Goal: Task Accomplishment & Management: Complete application form

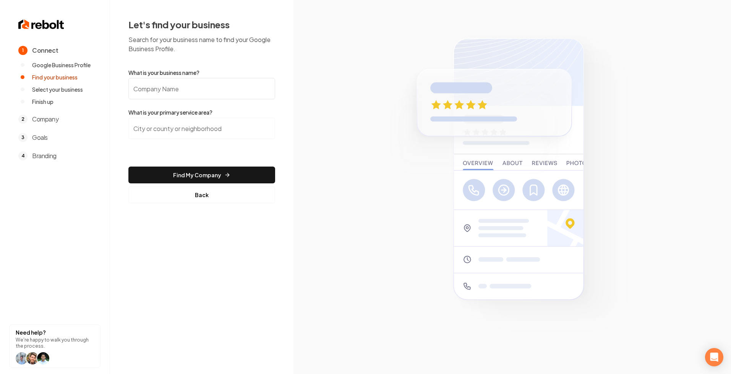
click at [182, 88] on input "What is your business name?" at bounding box center [201, 88] width 147 height 21
type input "1354 sod"
click at [174, 135] on input "search" at bounding box center [201, 128] width 147 height 21
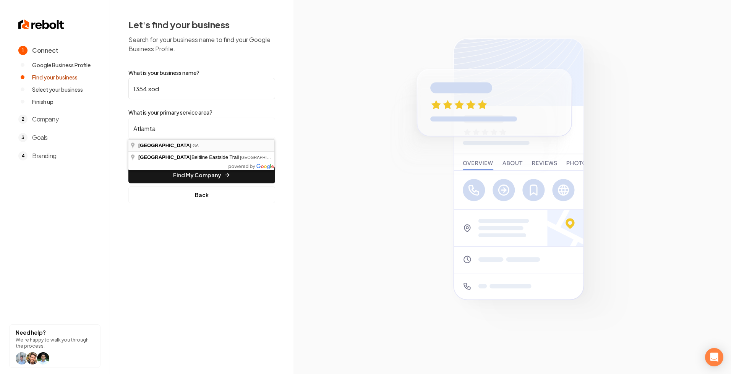
type input "Atlanta, GA"
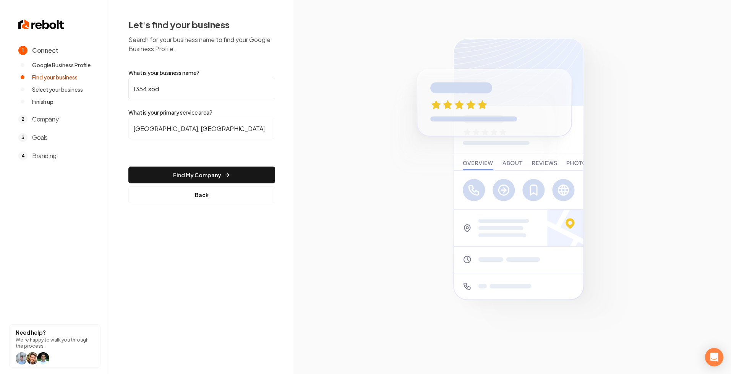
click at [214, 185] on form "What is your business name? 1354 sod What is your primary service area? Atlanta…" at bounding box center [201, 136] width 147 height 135
click at [217, 175] on button "Find My Company" at bounding box center [201, 175] width 147 height 17
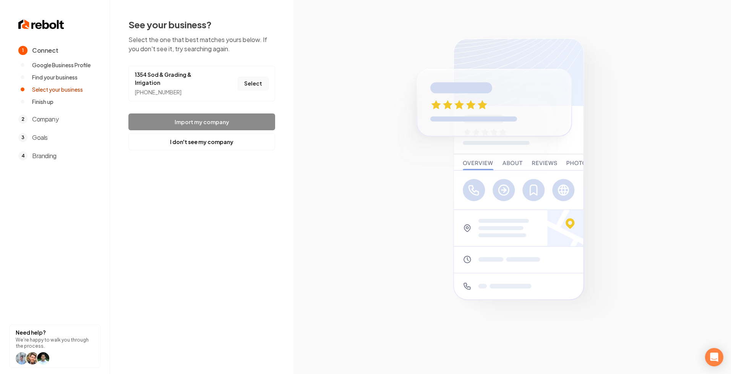
click at [254, 81] on button "Select" at bounding box center [253, 84] width 31 height 14
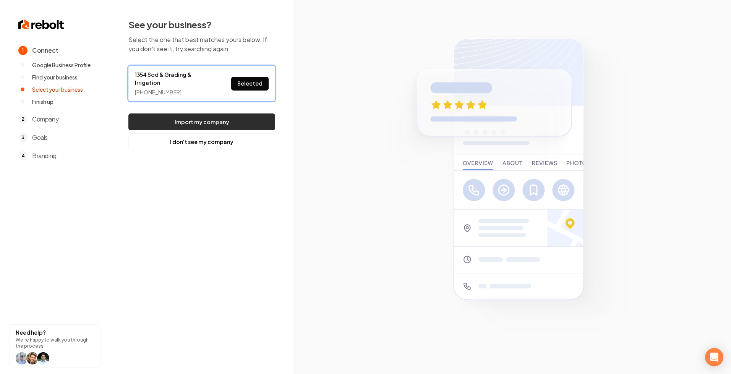
click at [228, 117] on button "Import my company" at bounding box center [201, 122] width 147 height 17
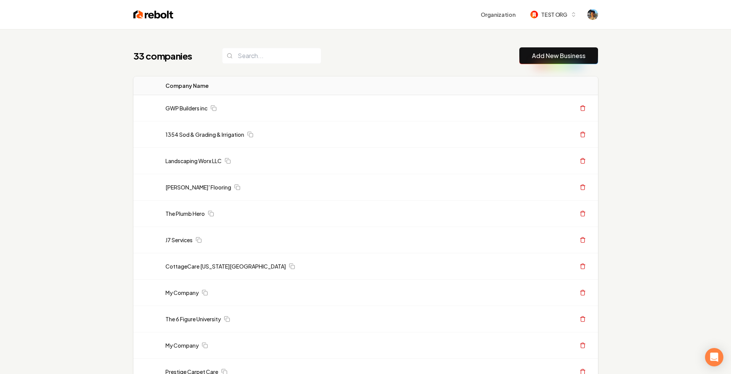
click at [545, 55] on link "Add New Business" at bounding box center [559, 55] width 54 height 9
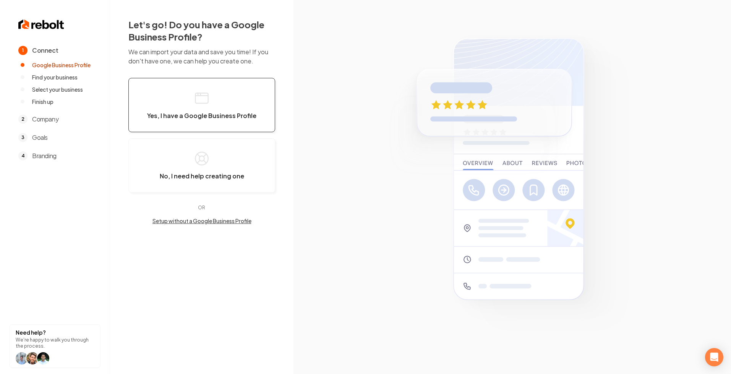
click at [220, 97] on button "Yes, I have a Google Business Profile" at bounding box center [201, 105] width 147 height 54
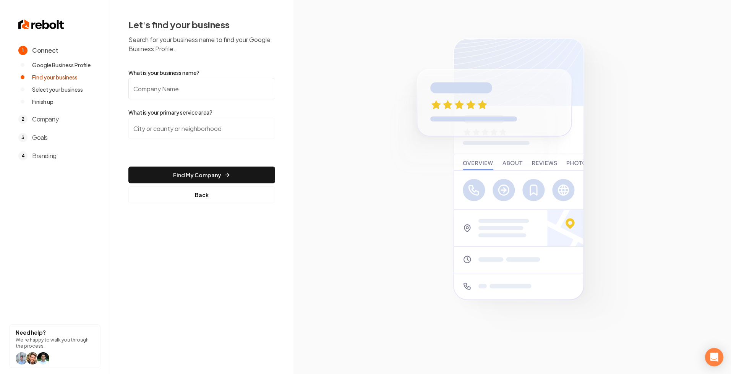
click at [180, 89] on input "What is your business name?" at bounding box center [201, 88] width 147 height 21
type input "six figure labs"
click at [180, 136] on input "search" at bounding box center [201, 128] width 147 height 21
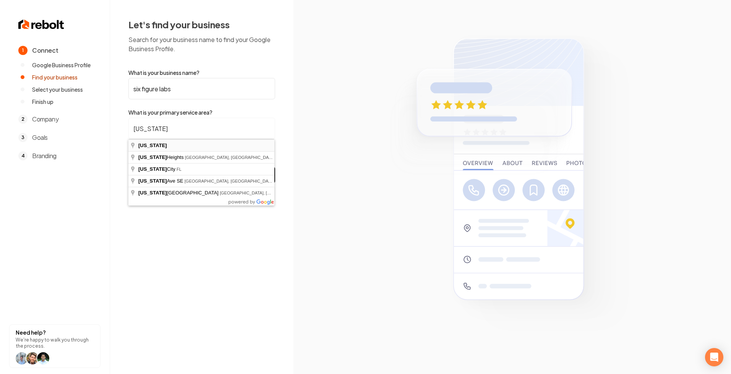
type input "Florida"
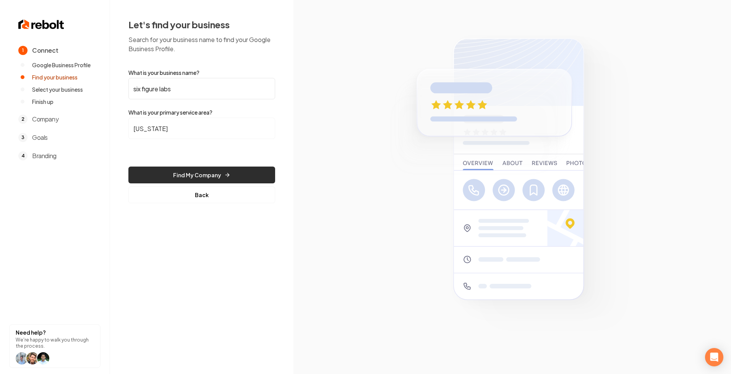
click at [197, 176] on button "Find My Company" at bounding box center [201, 175] width 147 height 17
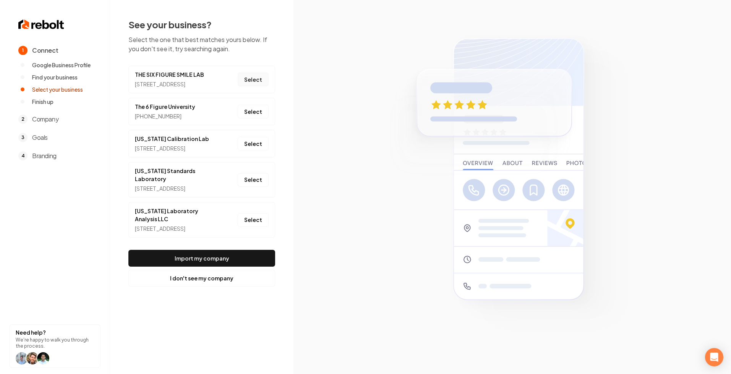
click at [260, 84] on button "Select" at bounding box center [253, 80] width 31 height 14
click at [216, 287] on button "I don't see my company" at bounding box center [201, 278] width 147 height 17
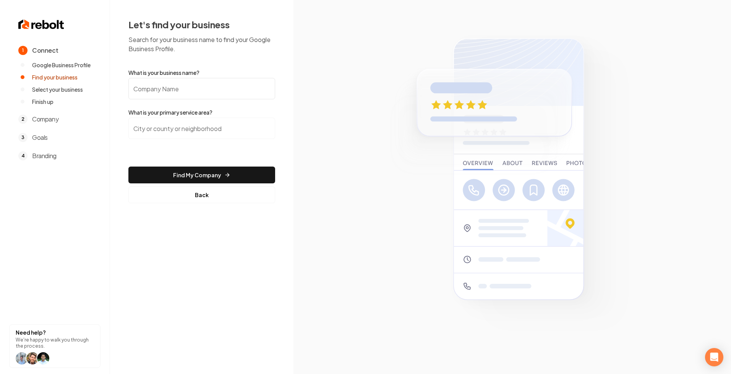
click at [186, 95] on input "What is your business name?" at bounding box center [201, 88] width 147 height 21
type input "1354 sod"
click at [190, 130] on input "search" at bounding box center [201, 128] width 147 height 21
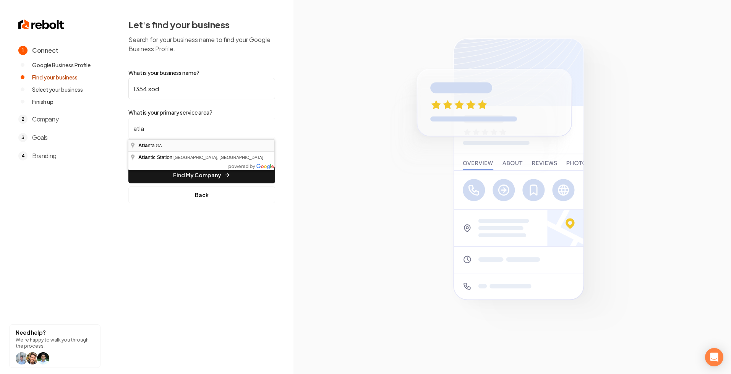
type input "Atlanta, GA"
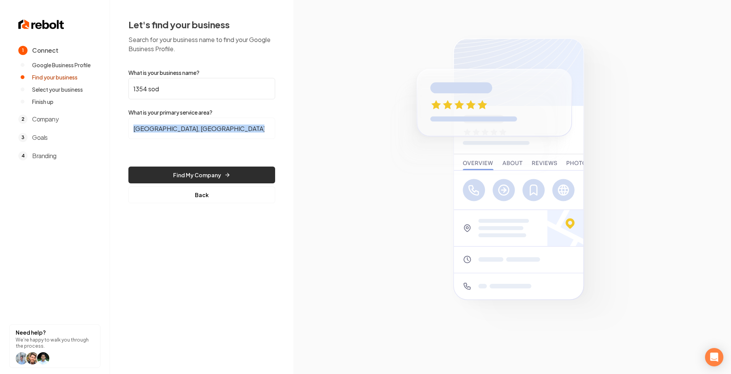
click at [196, 170] on button "Find My Company" at bounding box center [201, 175] width 147 height 17
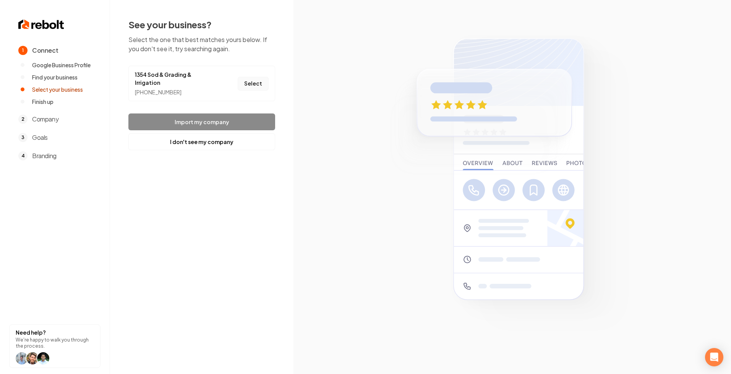
click at [246, 82] on button "Select" at bounding box center [253, 84] width 31 height 14
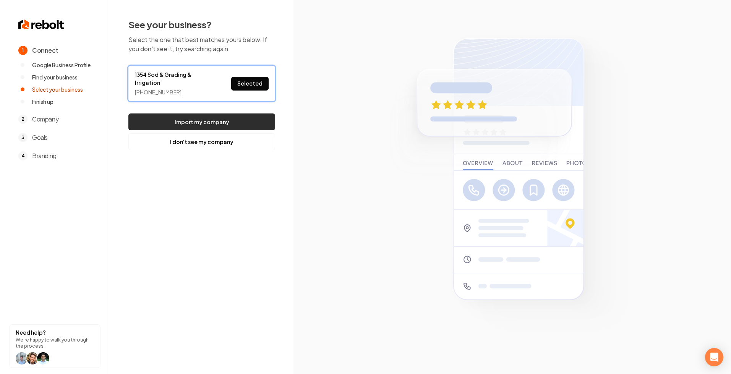
click at [224, 114] on button "Import my company" at bounding box center [201, 122] width 147 height 17
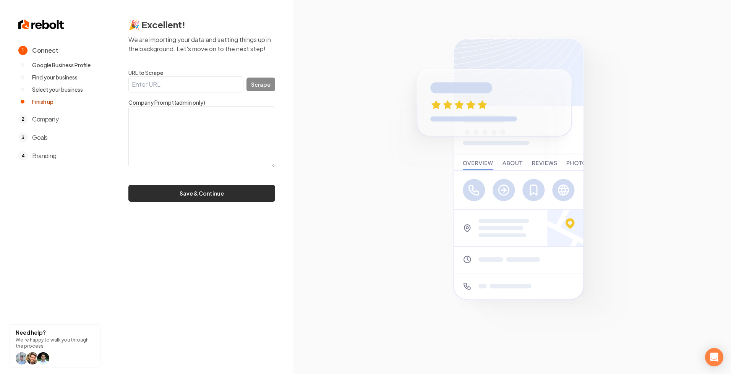
click at [226, 194] on button "Save & Continue" at bounding box center [201, 193] width 147 height 17
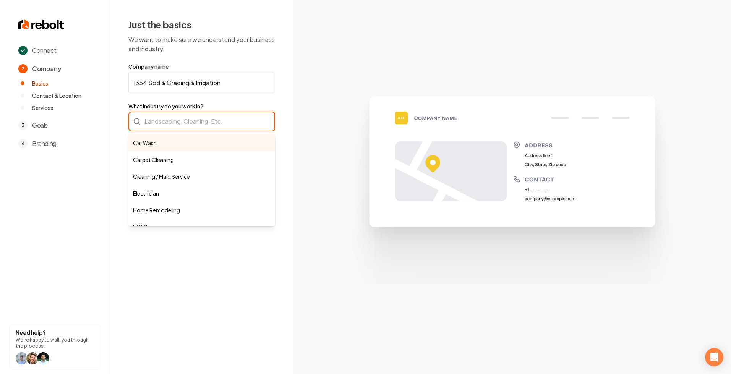
click at [208, 124] on div "Car Wash Carpet Cleaning Cleaning / Maid Service Electrician Home Remodeling HV…" at bounding box center [201, 122] width 147 height 20
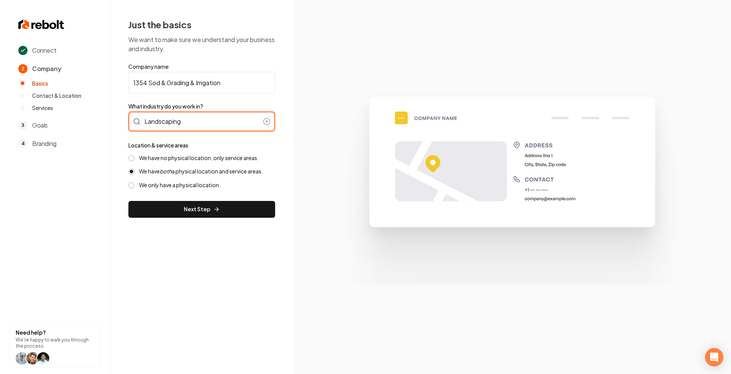
type input "Landscaping"
click at [279, 132] on div "Just the basics We want to make sure we understand your business and industry. …" at bounding box center [201, 118] width 183 height 236
click at [234, 122] on input "Landscaping" at bounding box center [201, 122] width 147 height 20
click at [281, 133] on div "Just the basics We want to make sure we understand your business and industry. …" at bounding box center [201, 118] width 183 height 236
click at [245, 79] on input "1354 Sod & Grading & Irrigation" at bounding box center [201, 82] width 147 height 21
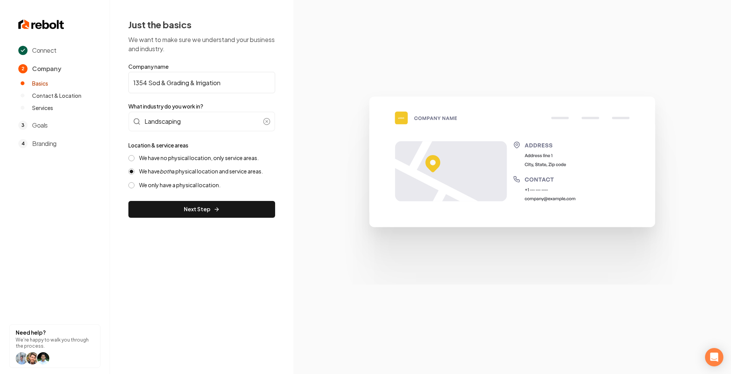
click at [274, 94] on form "Company name 1354 Sod & Grading & Irrigation What industry do you work in? Land…" at bounding box center [201, 140] width 147 height 155
click at [202, 185] on label "We only have a physical location." at bounding box center [179, 185] width 81 height 7
click at [135, 185] on button "We only have a physical location." at bounding box center [131, 185] width 6 height 6
click at [198, 201] on button "Next Step" at bounding box center [201, 209] width 147 height 17
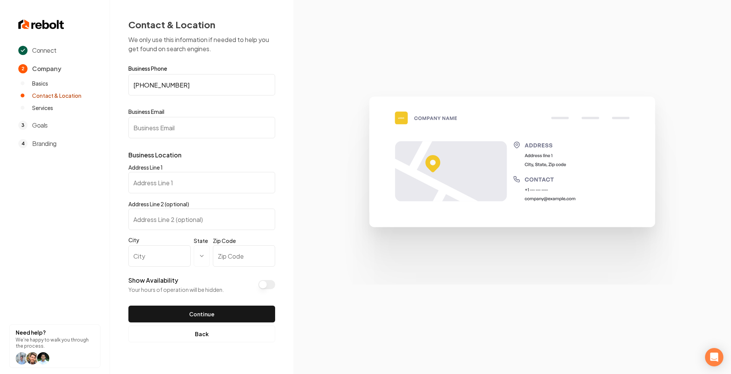
click at [266, 284] on button "Show Availability" at bounding box center [266, 284] width 17 height 9
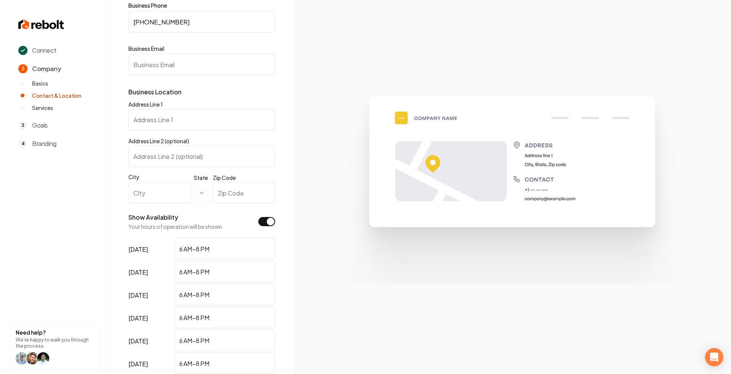
scroll to position [155, 0]
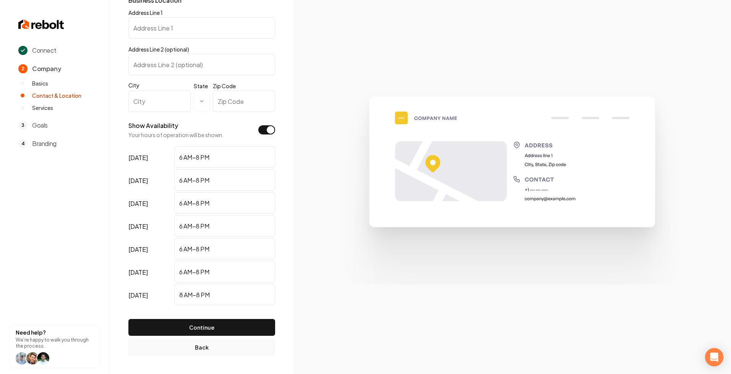
click at [205, 348] on button "Back" at bounding box center [201, 347] width 147 height 17
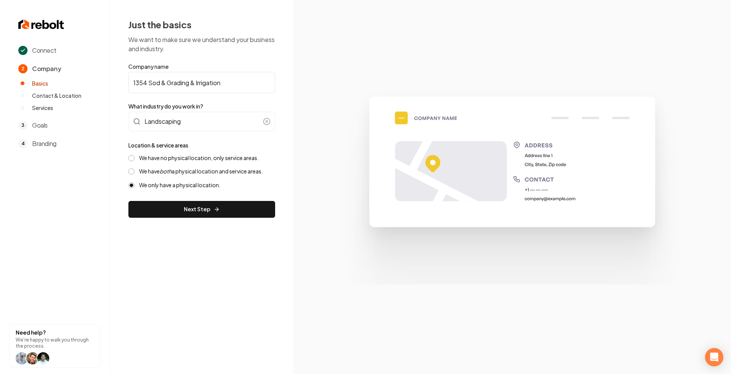
click at [170, 157] on label "We have no physical location, only service areas." at bounding box center [199, 157] width 120 height 7
click at [135, 157] on button "We have no physical location, only service areas." at bounding box center [131, 158] width 6 height 6
click at [194, 210] on button "Next Step" at bounding box center [201, 209] width 147 height 17
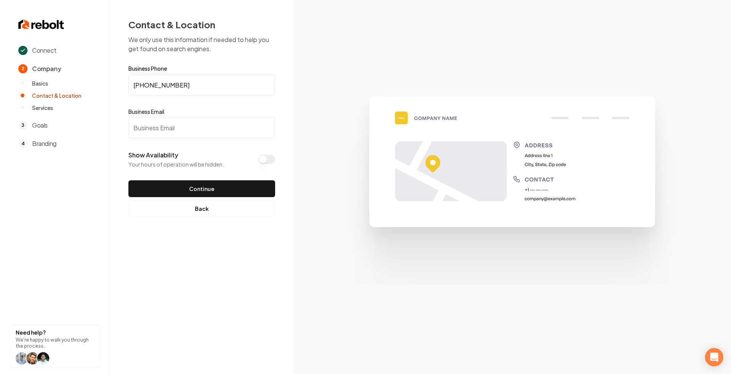
click at [194, 210] on button "Back" at bounding box center [201, 208] width 147 height 17
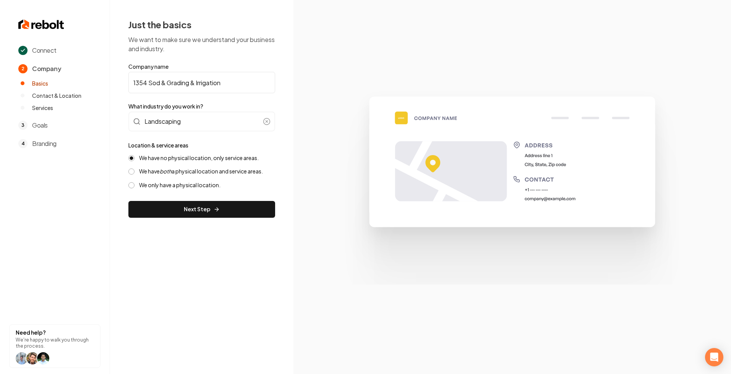
click at [179, 175] on label "We have both a physical location and service areas." at bounding box center [201, 171] width 124 height 7
click at [135, 175] on button "We have both a physical location and service areas." at bounding box center [131, 172] width 6 height 6
click at [196, 202] on button "Next Step" at bounding box center [201, 209] width 147 height 17
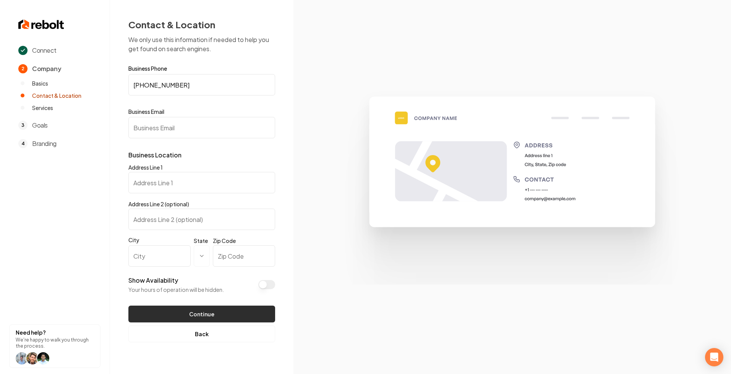
click at [203, 313] on button "Continue" at bounding box center [201, 314] width 147 height 17
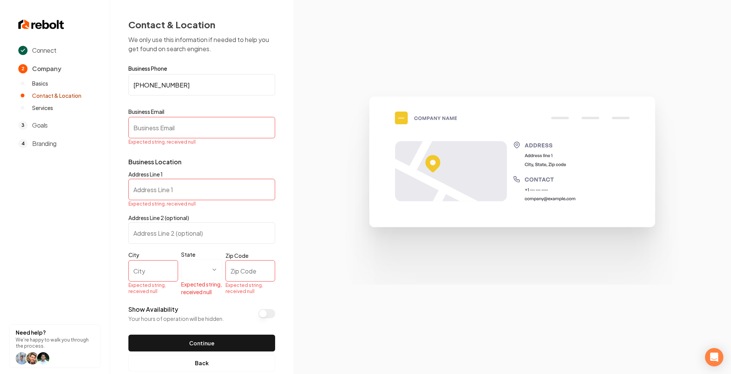
click at [174, 125] on input "Business Email" at bounding box center [201, 127] width 147 height 21
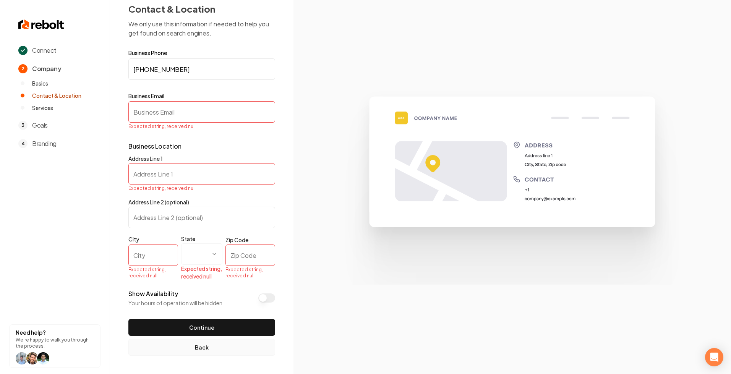
click at [208, 347] on button "Back" at bounding box center [201, 347] width 147 height 17
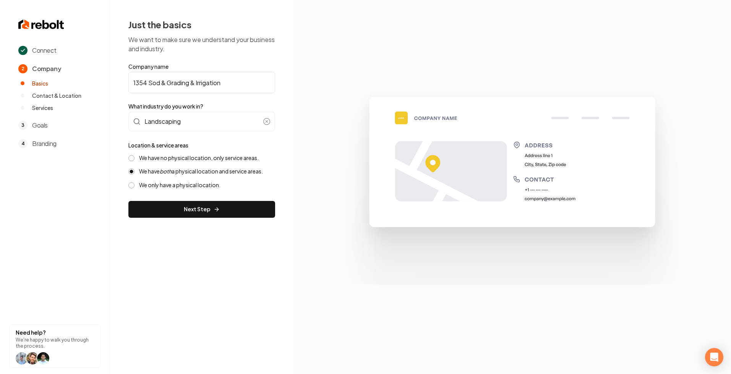
click at [170, 188] on label "We only have a physical location." at bounding box center [179, 185] width 81 height 7
click at [135, 188] on button "We only have a physical location." at bounding box center [131, 185] width 6 height 6
click at [185, 211] on button "Next Step" at bounding box center [201, 209] width 147 height 17
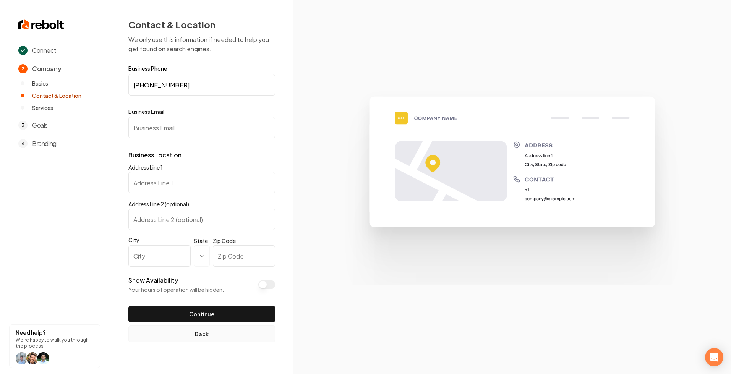
click at [178, 334] on button "Back" at bounding box center [201, 334] width 147 height 17
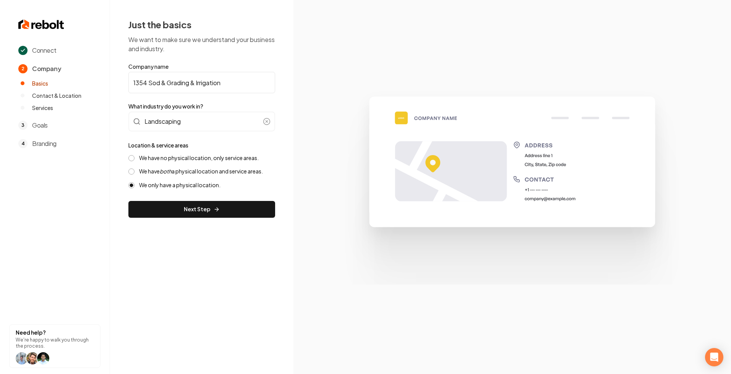
click at [224, 172] on label "We have both a physical location and service areas." at bounding box center [201, 171] width 124 height 7
click at [135, 172] on button "We have both a physical location and service areas." at bounding box center [131, 172] width 6 height 6
click at [226, 207] on button "Next Step" at bounding box center [201, 209] width 147 height 17
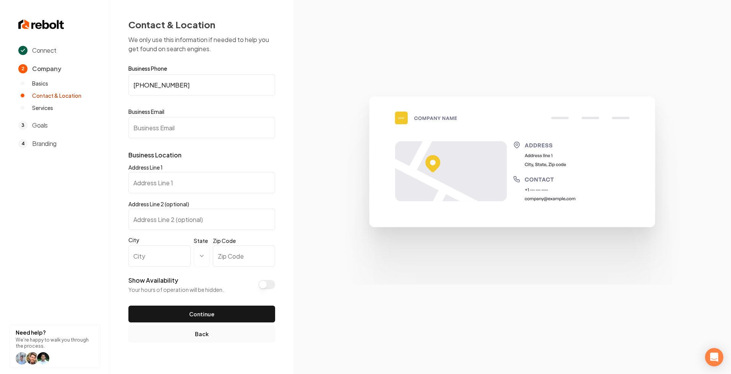
click at [198, 336] on button "Back" at bounding box center [201, 334] width 147 height 17
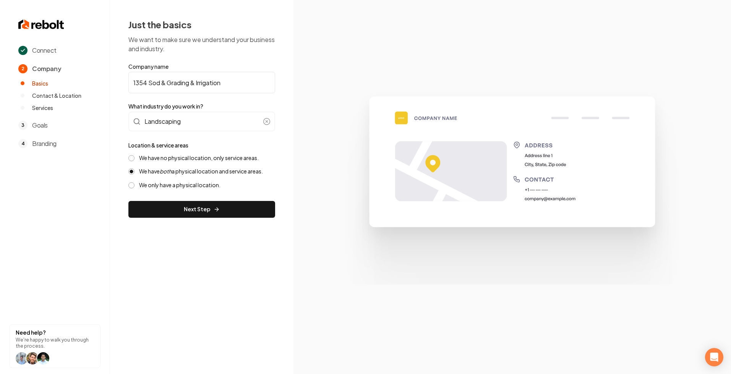
click at [182, 185] on label "We only have a physical location." at bounding box center [179, 185] width 81 height 7
click at [135, 185] on button "We only have a physical location." at bounding box center [131, 185] width 6 height 6
click at [200, 207] on button "Next Step" at bounding box center [201, 209] width 147 height 17
